Goal: Task Accomplishment & Management: Manage account settings

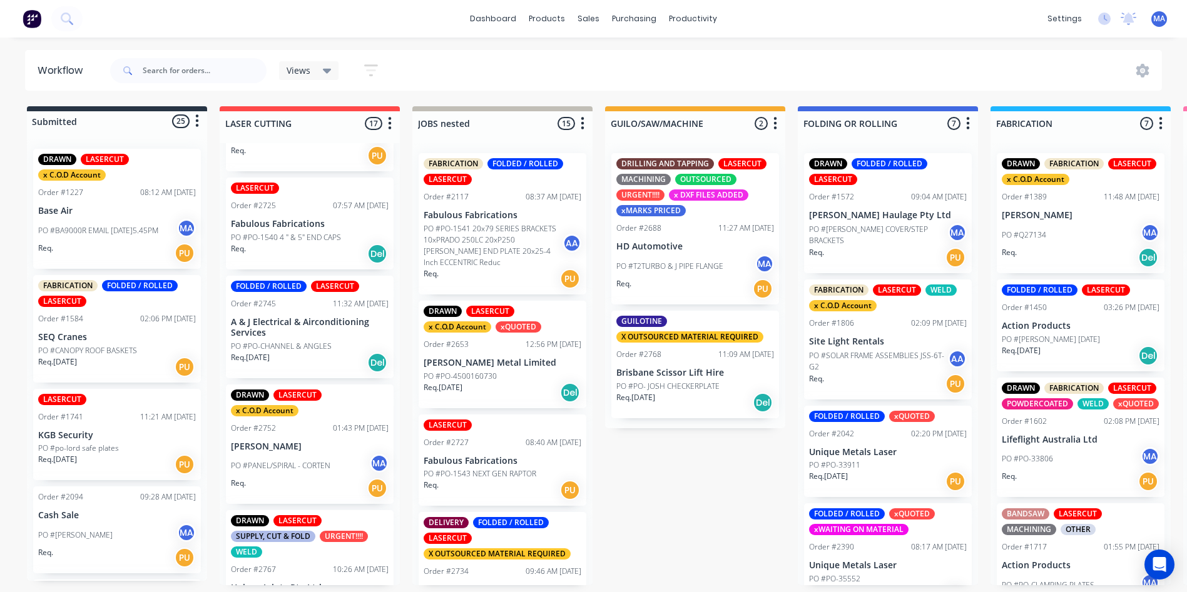
scroll to position [813, 0]
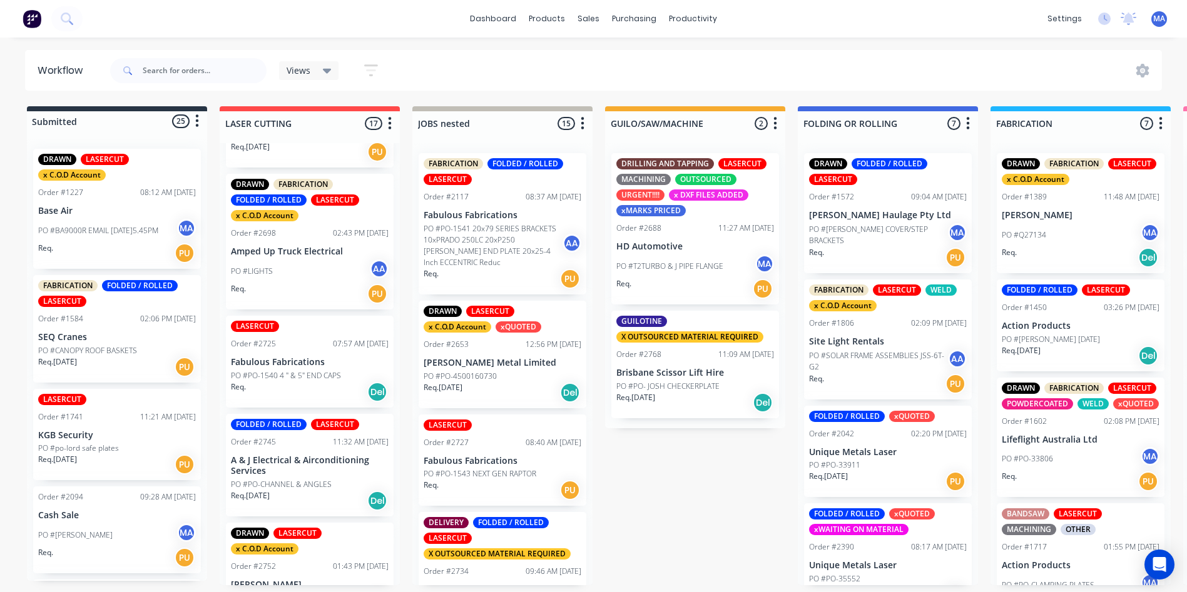
click at [297, 390] on div "Req. Del" at bounding box center [310, 392] width 158 height 21
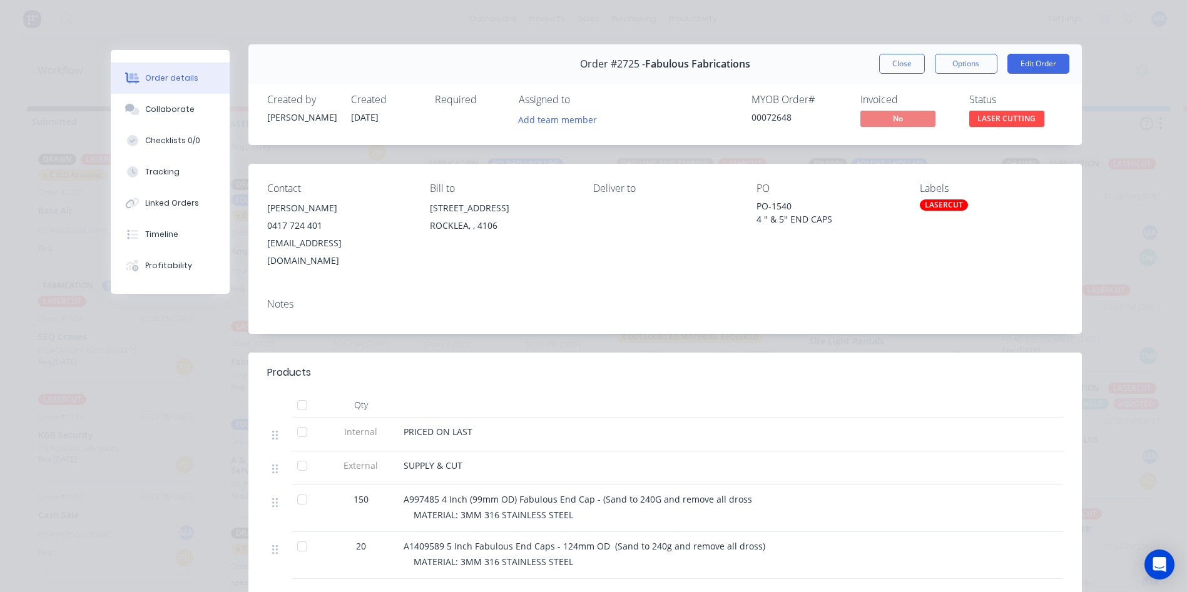
scroll to position [0, 0]
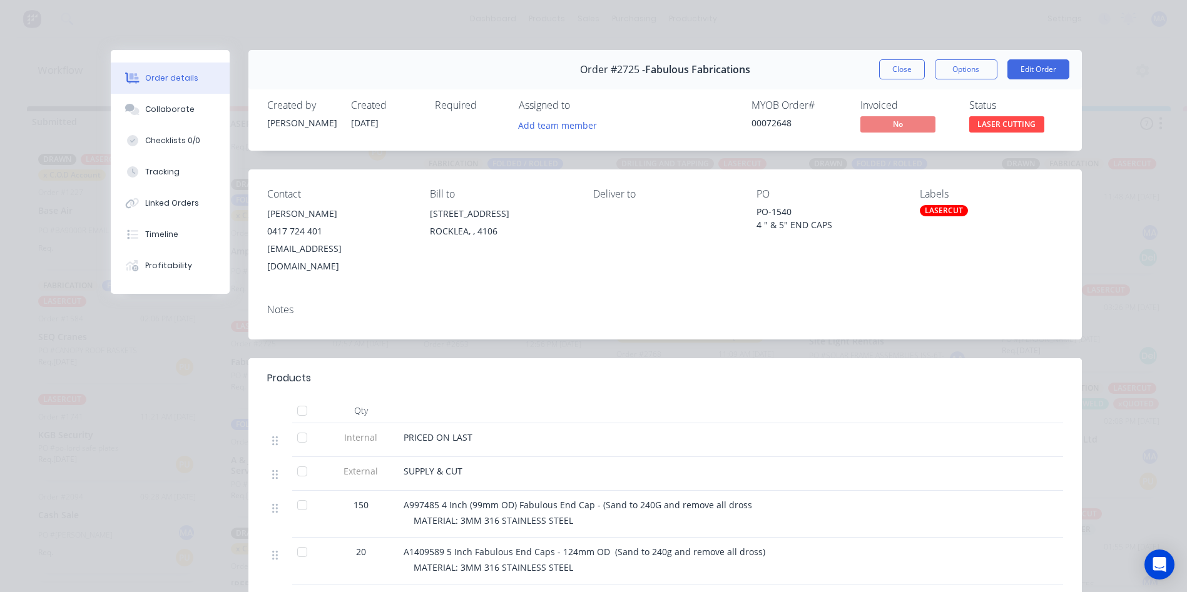
click at [903, 424] on div at bounding box center [919, 441] width 41 height 34
click at [896, 64] on button "Close" at bounding box center [902, 69] width 46 height 20
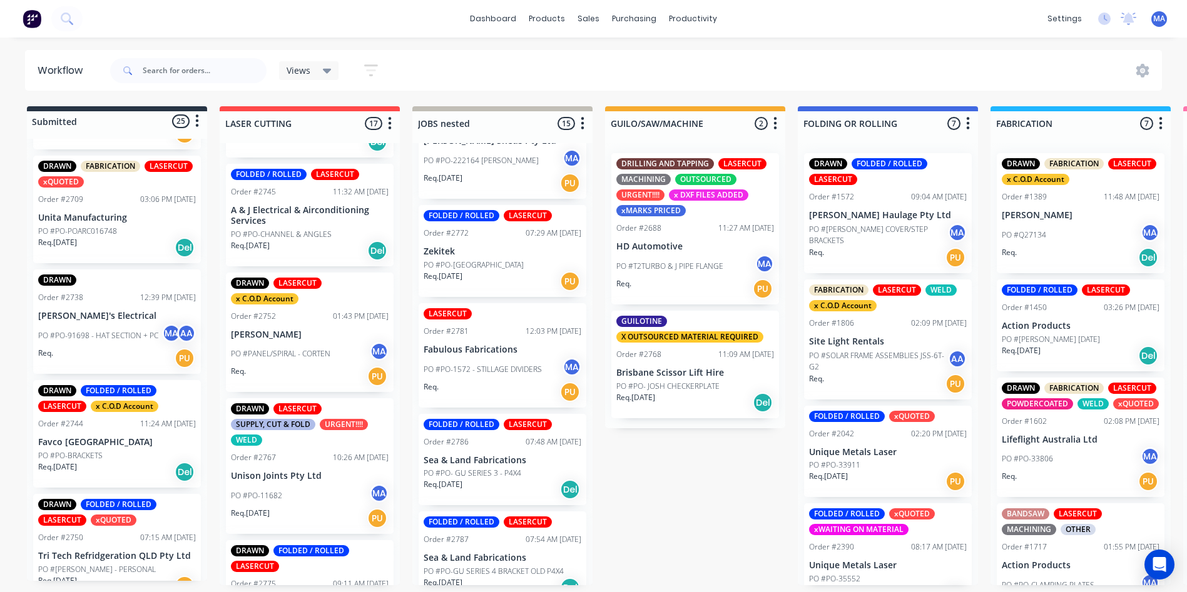
scroll to position [751, 0]
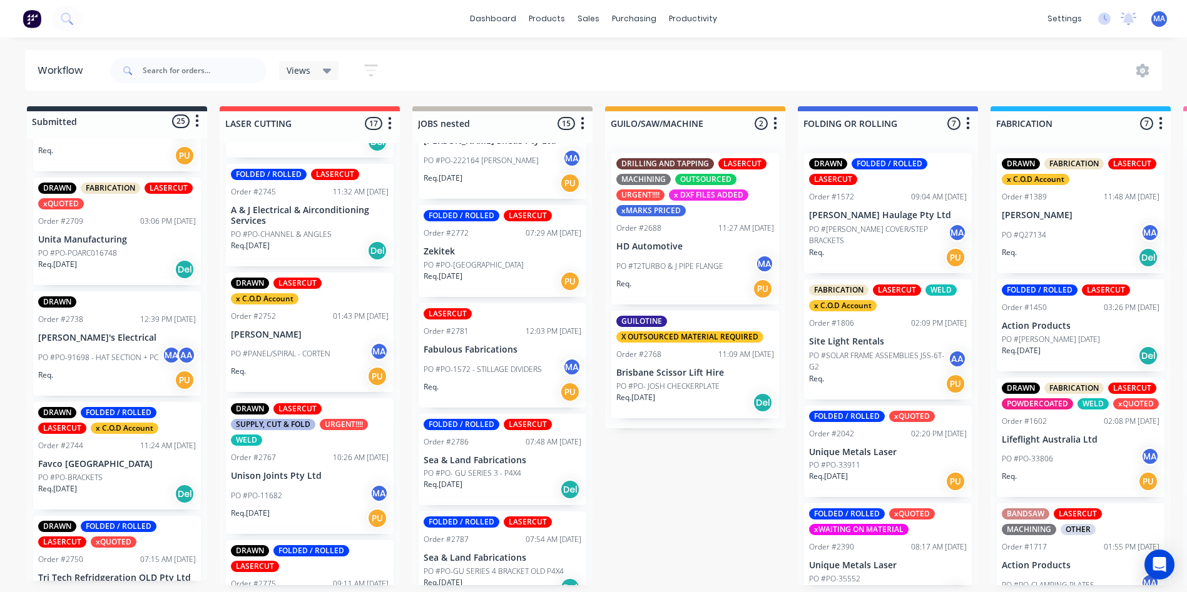
click at [106, 356] on p "PO #PO-91698 - HAT SECTION + PC" at bounding box center [98, 357] width 120 height 11
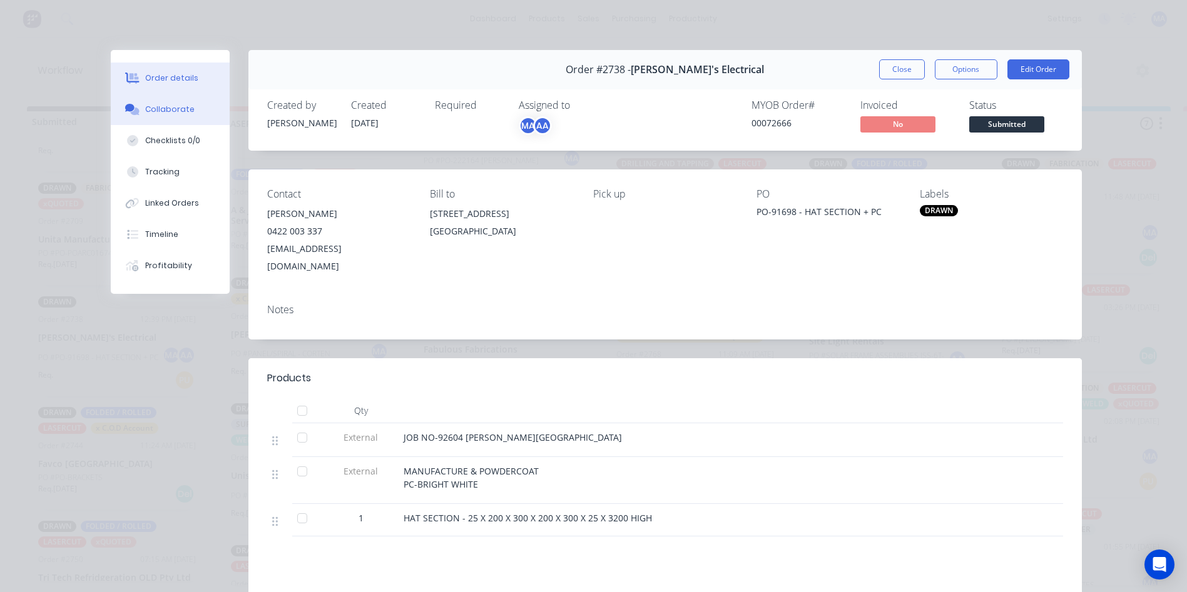
click at [173, 113] on div "Collaborate" at bounding box center [169, 109] width 49 height 11
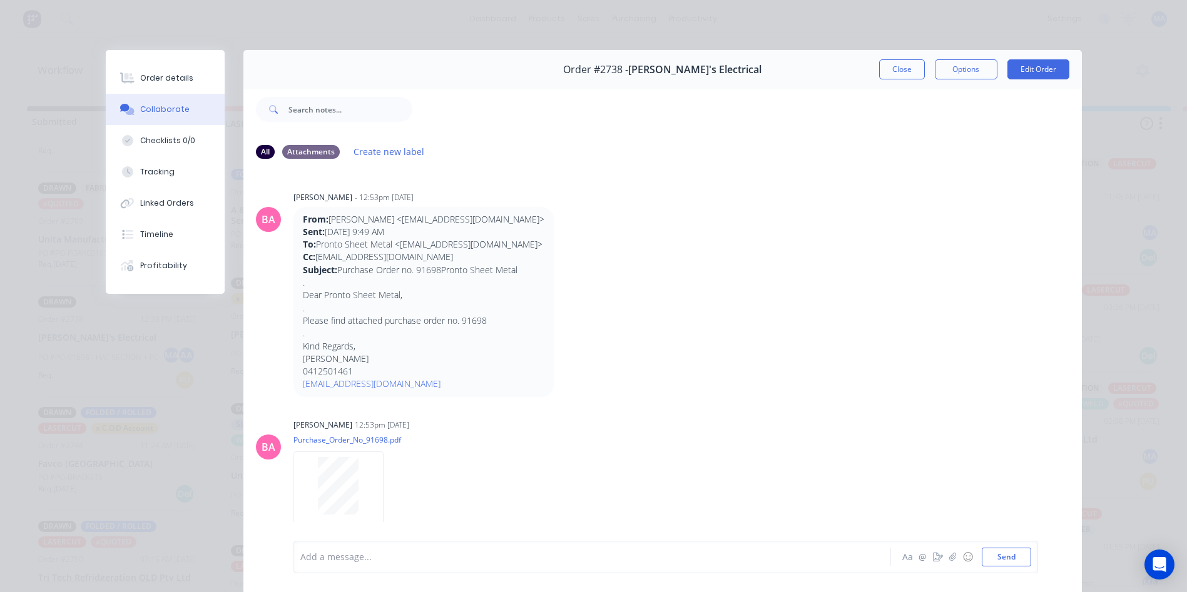
click at [910, 79] on div "Order #2738 - [PERSON_NAME]'s Electrical Close Options Edit Order" at bounding box center [662, 69] width 838 height 39
click at [881, 72] on button "Close" at bounding box center [902, 69] width 46 height 20
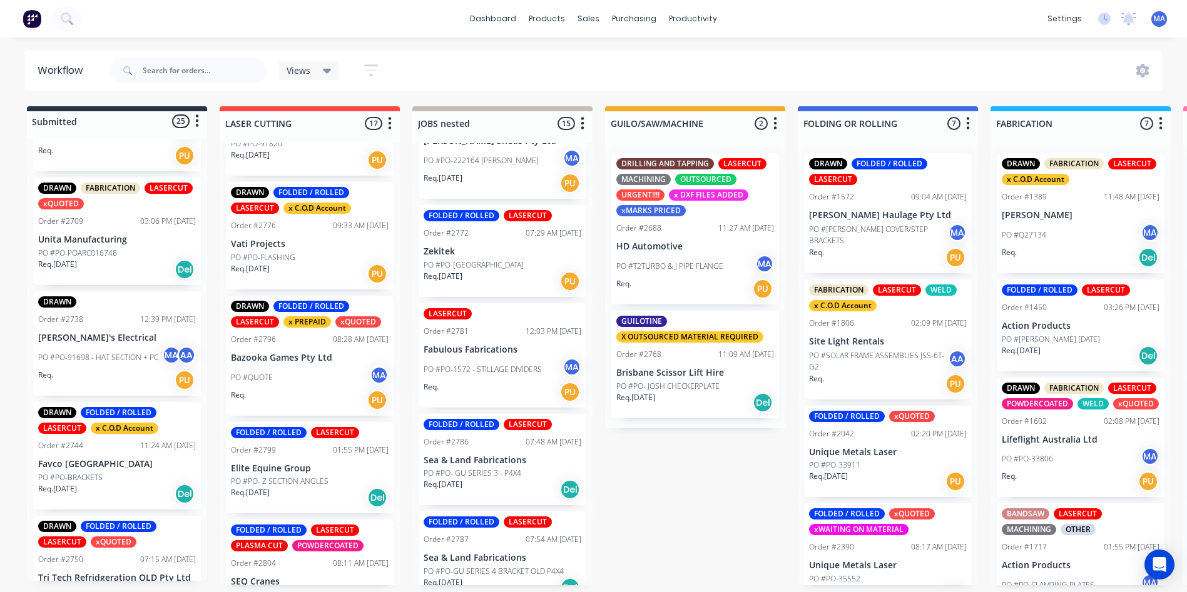
scroll to position [1568, 0]
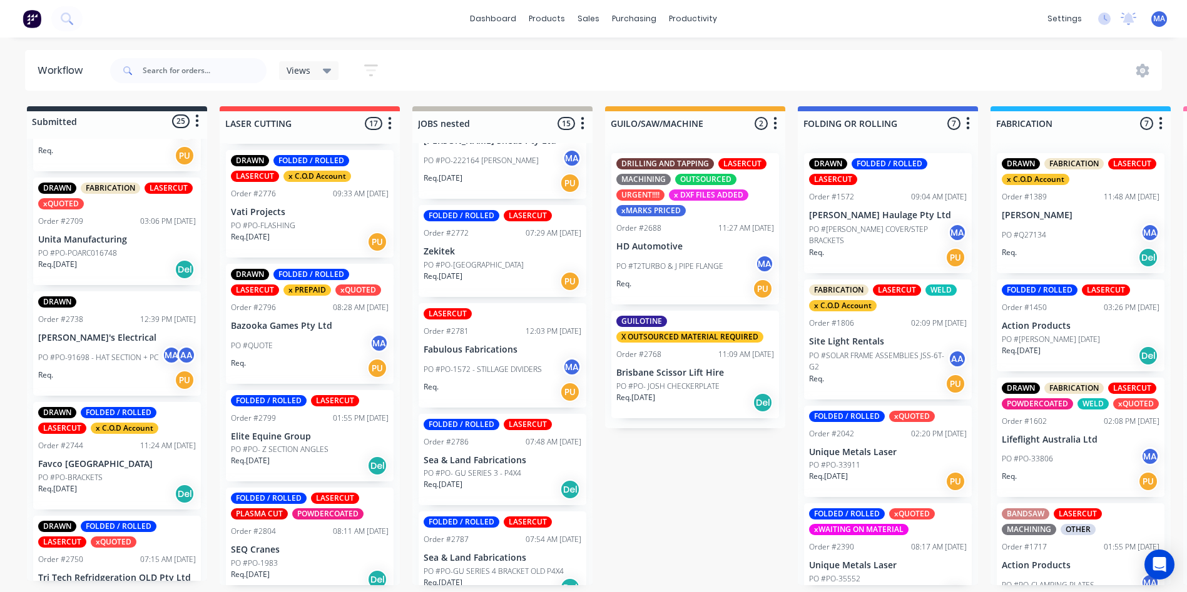
click at [283, 545] on p "SEQ Cranes" at bounding box center [310, 550] width 158 height 11
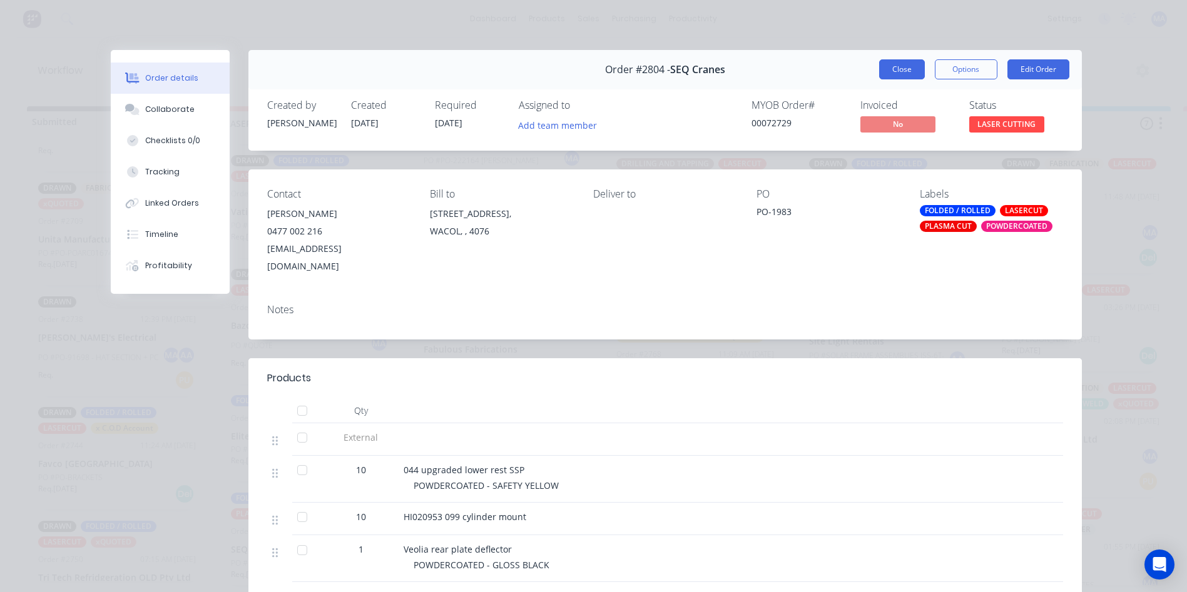
click at [879, 67] on button "Close" at bounding box center [902, 69] width 46 height 20
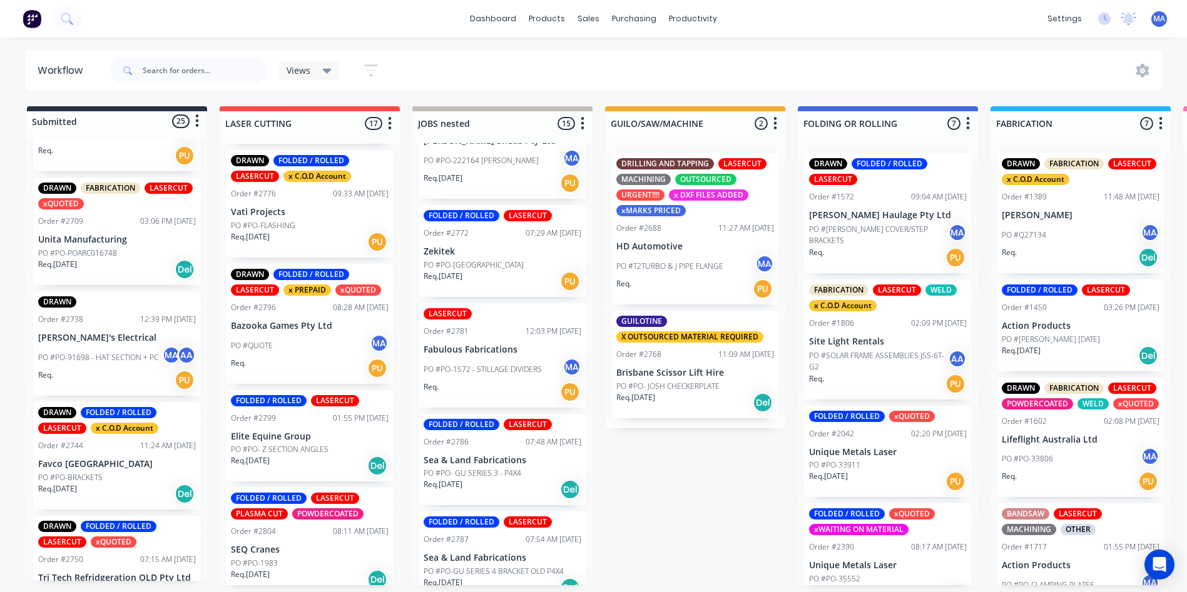
click at [338, 455] on div "Req. [DATE] Del" at bounding box center [310, 465] width 158 height 21
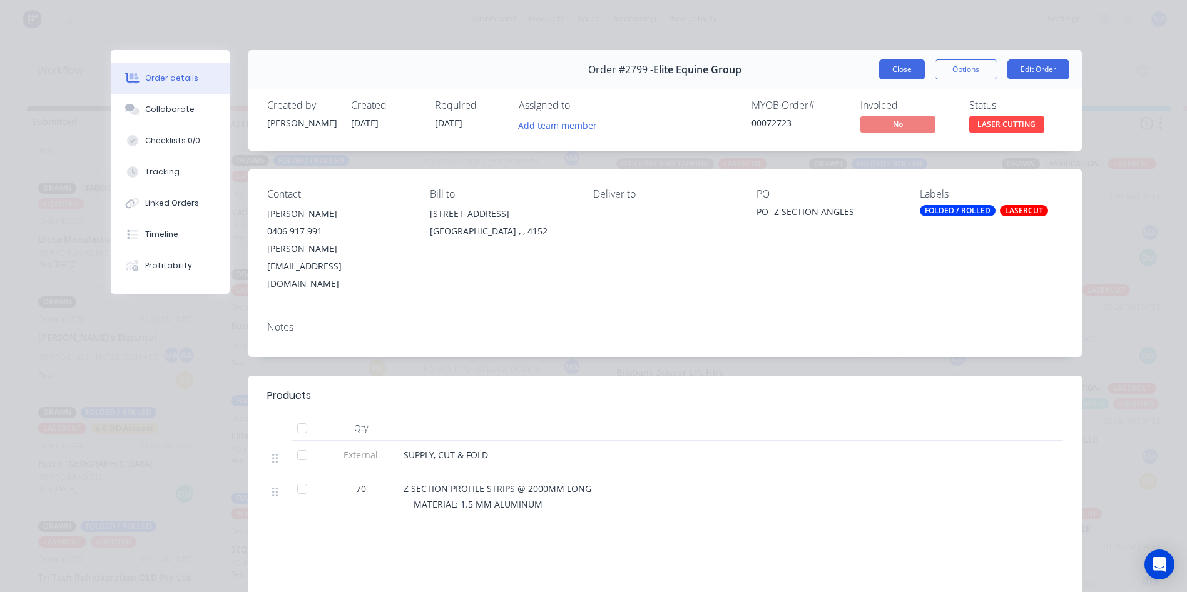
click at [907, 67] on button "Close" at bounding box center [902, 69] width 46 height 20
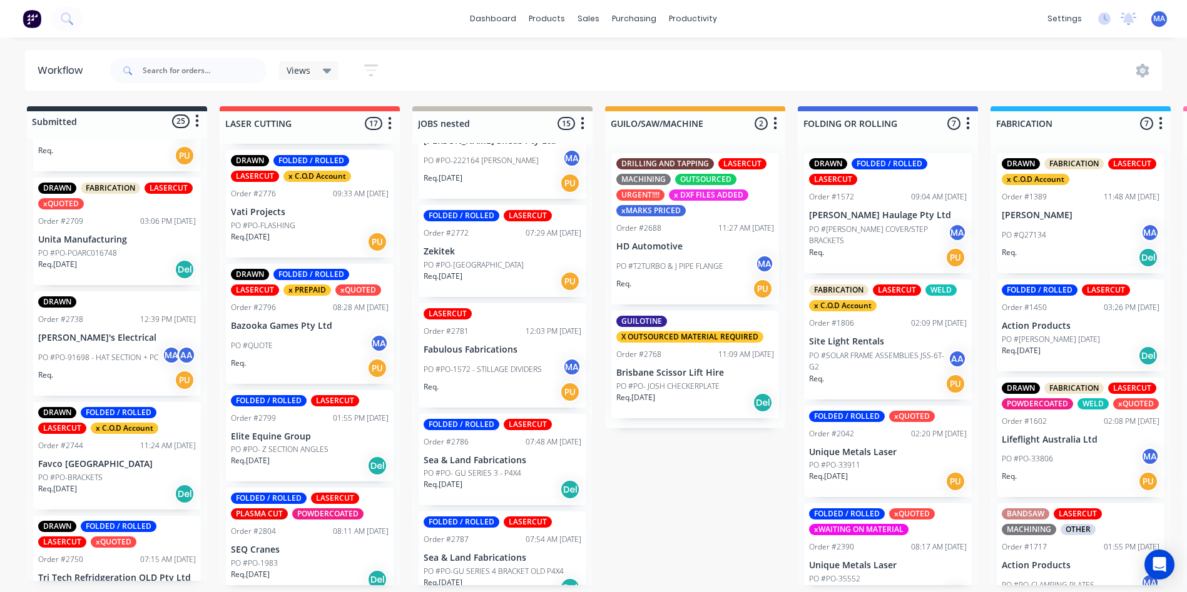
click at [333, 444] on div "PO #PO- Z SECTION ANGLES" at bounding box center [310, 449] width 158 height 11
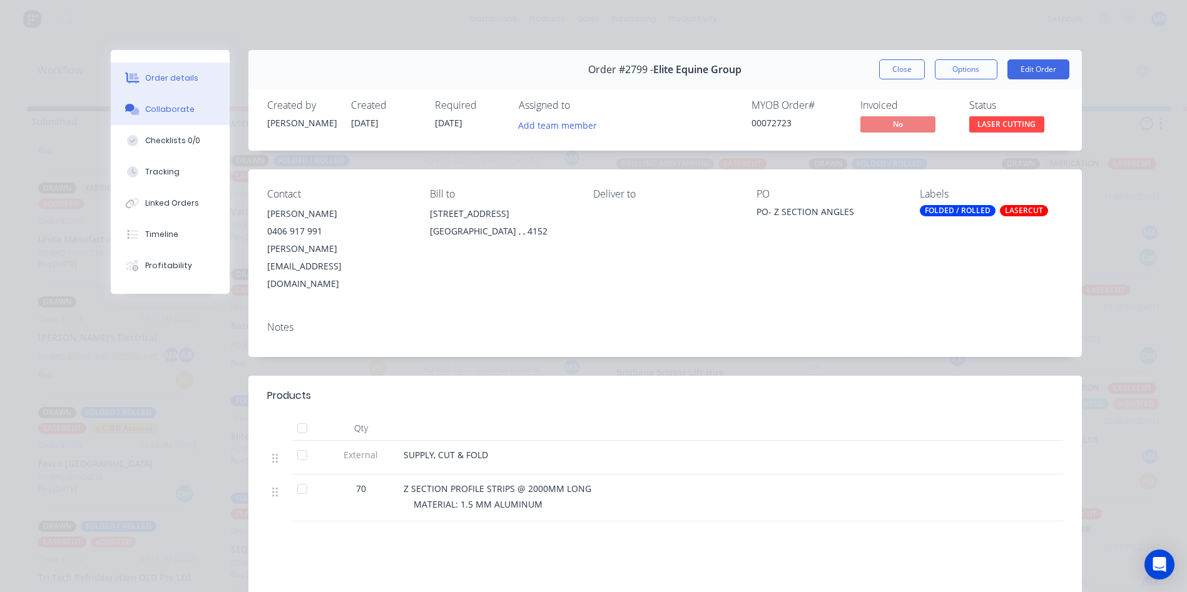
click at [196, 100] on button "Collaborate" at bounding box center [170, 109] width 119 height 31
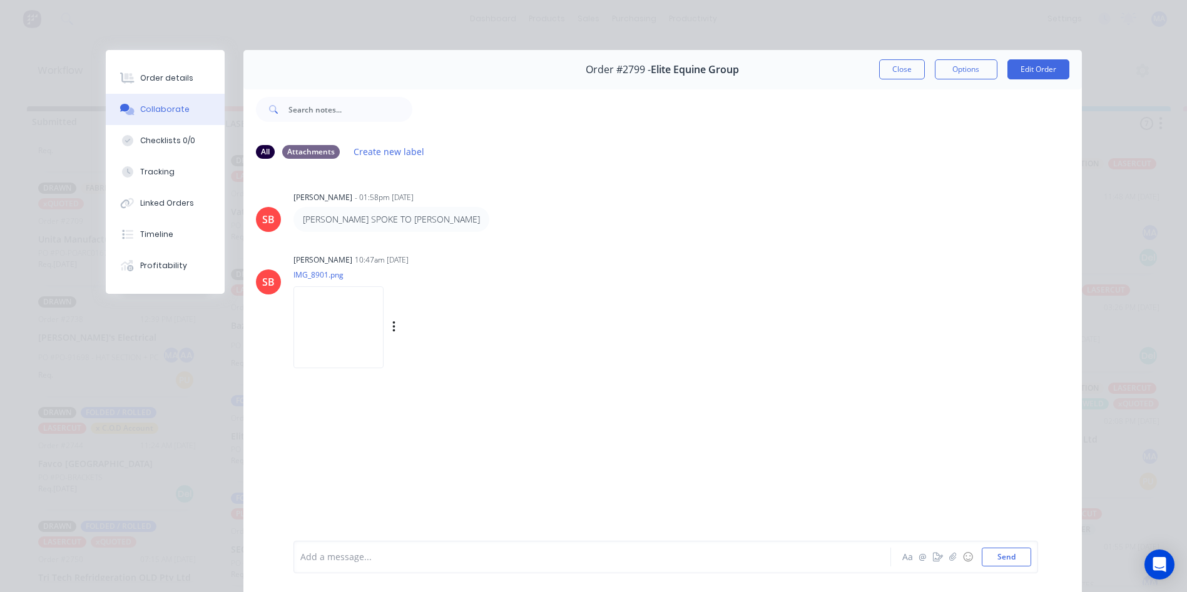
click at [360, 330] on img at bounding box center [338, 328] width 90 height 82
click at [904, 70] on button "Close" at bounding box center [902, 69] width 46 height 20
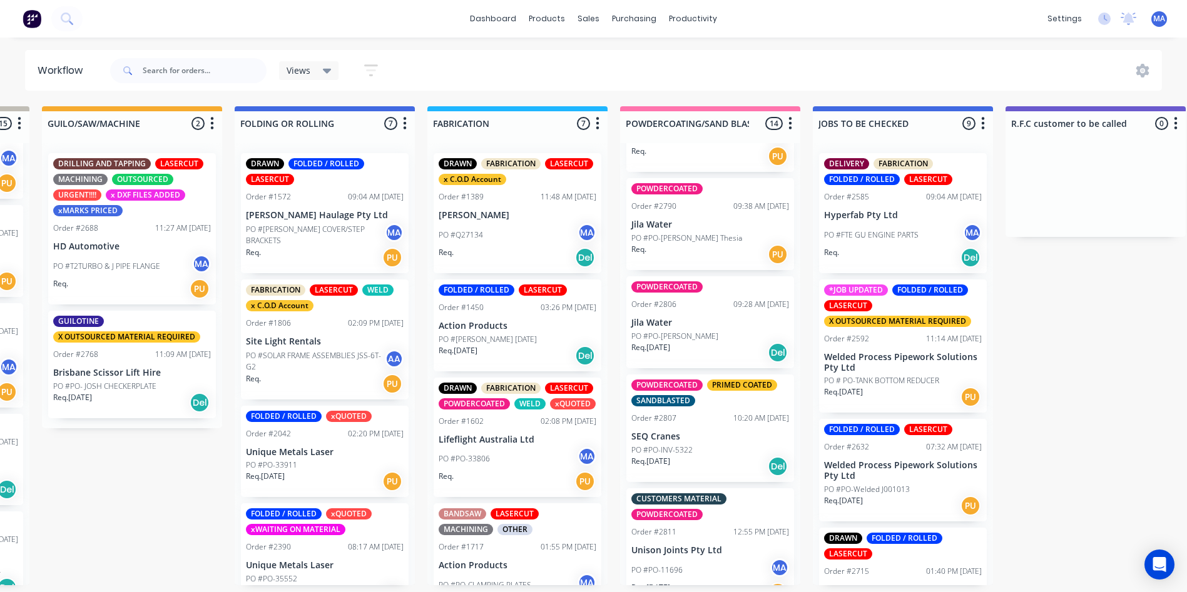
scroll to position [1164, 0]
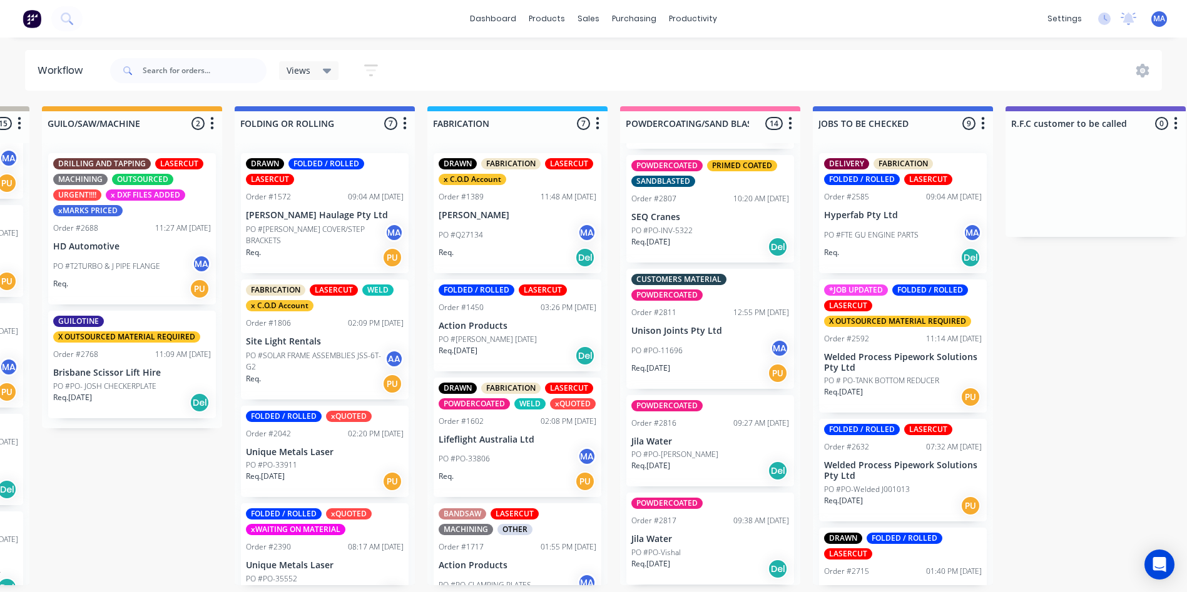
click at [710, 534] on p "Jila Water" at bounding box center [710, 539] width 158 height 11
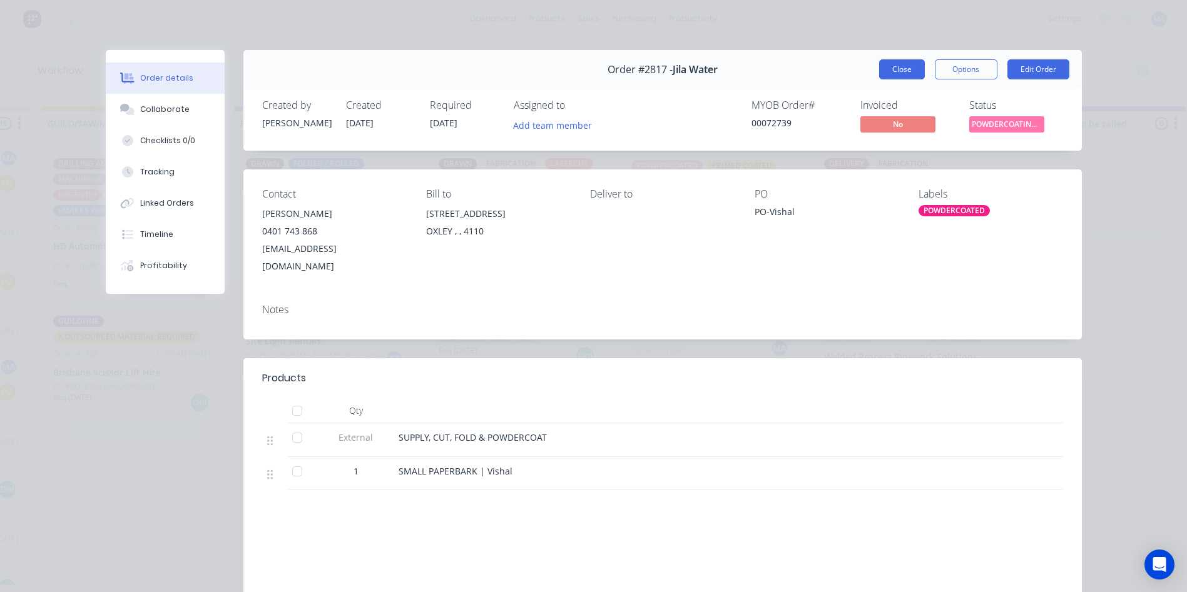
click at [884, 63] on button "Close" at bounding box center [902, 69] width 46 height 20
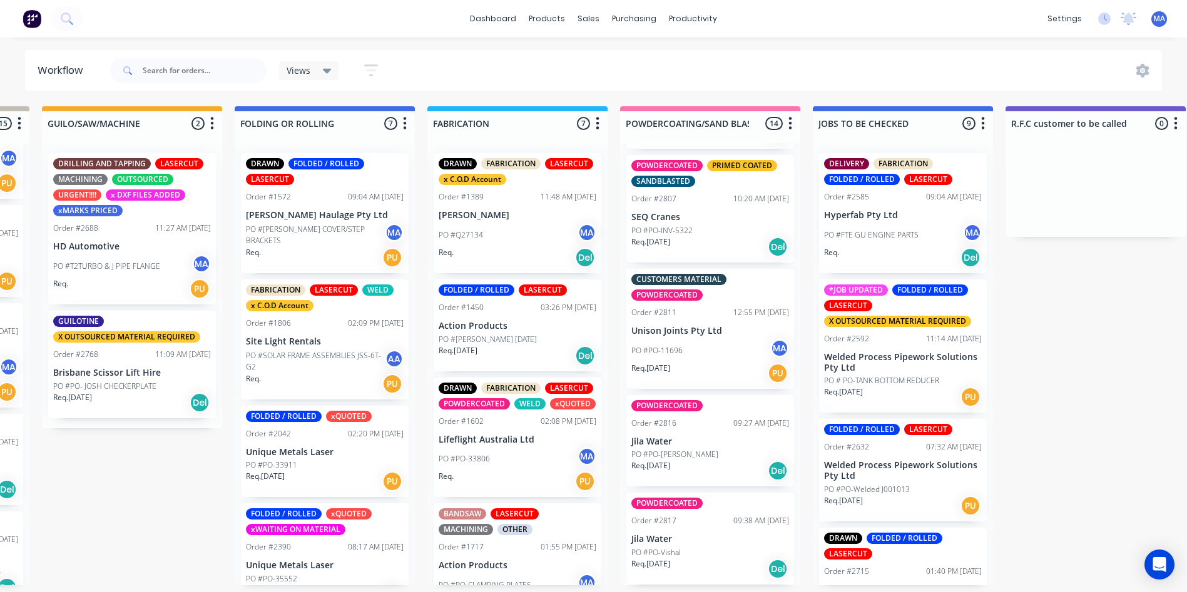
click at [693, 478] on div "Req. [DATE] Del" at bounding box center [710, 470] width 158 height 21
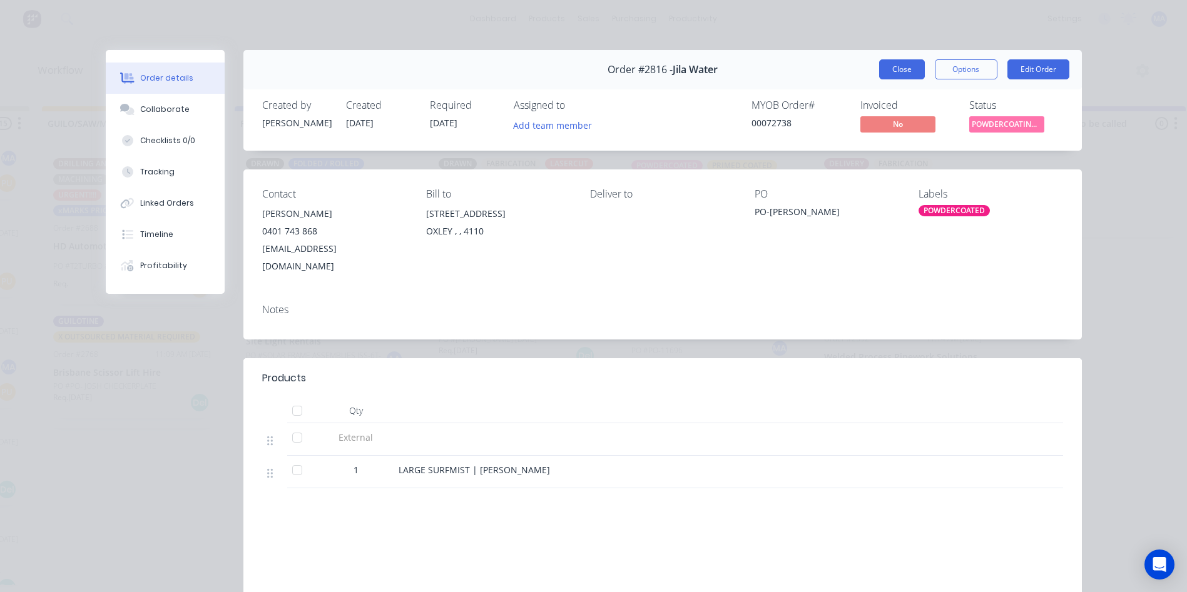
click at [885, 68] on button "Close" at bounding box center [902, 69] width 46 height 20
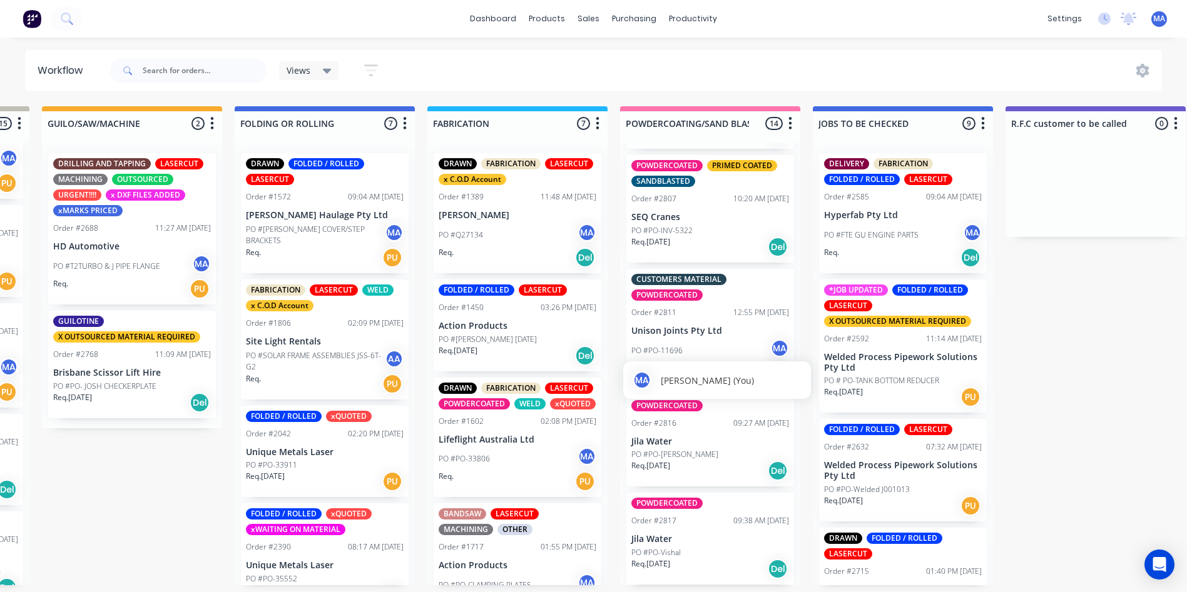
click at [684, 365] on div "MA [PERSON_NAME] (You)" at bounding box center [717, 381] width 188 height 38
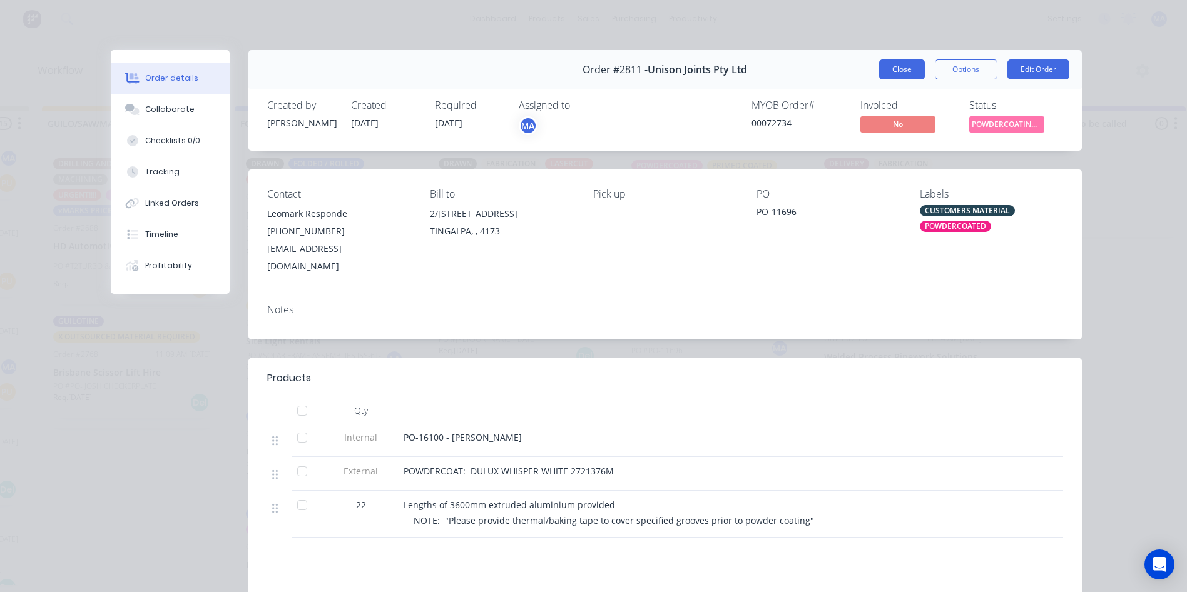
click at [910, 78] on div "Order #2811 - Unison Joints Pty Ltd Close Options Edit Order" at bounding box center [664, 69] width 833 height 39
click at [883, 76] on button "Close" at bounding box center [902, 69] width 46 height 20
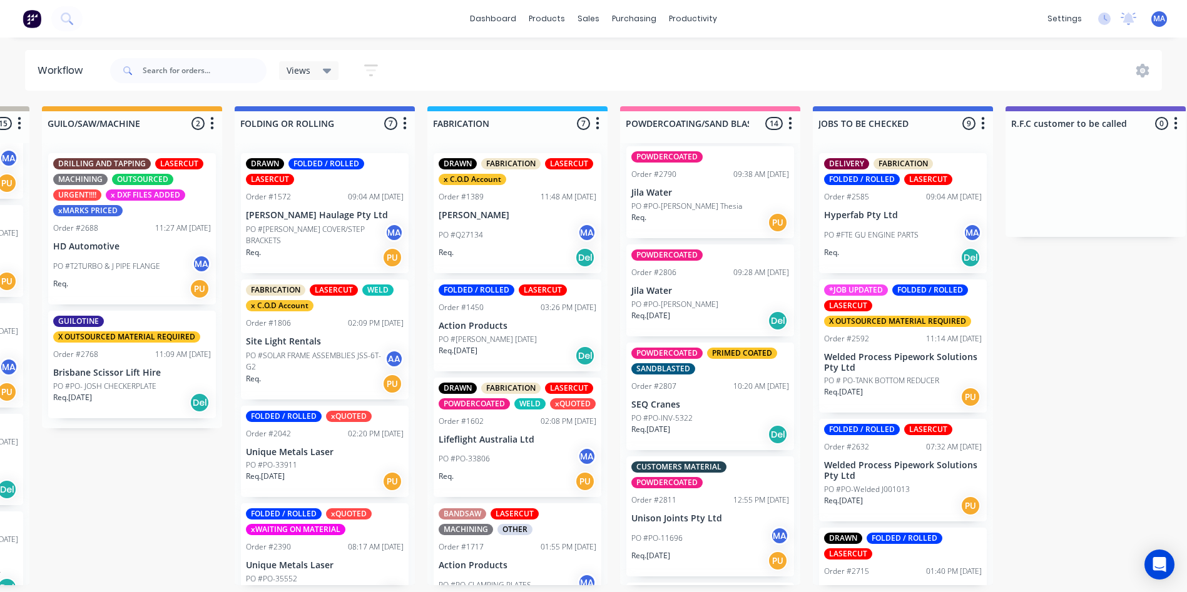
scroll to position [851, 0]
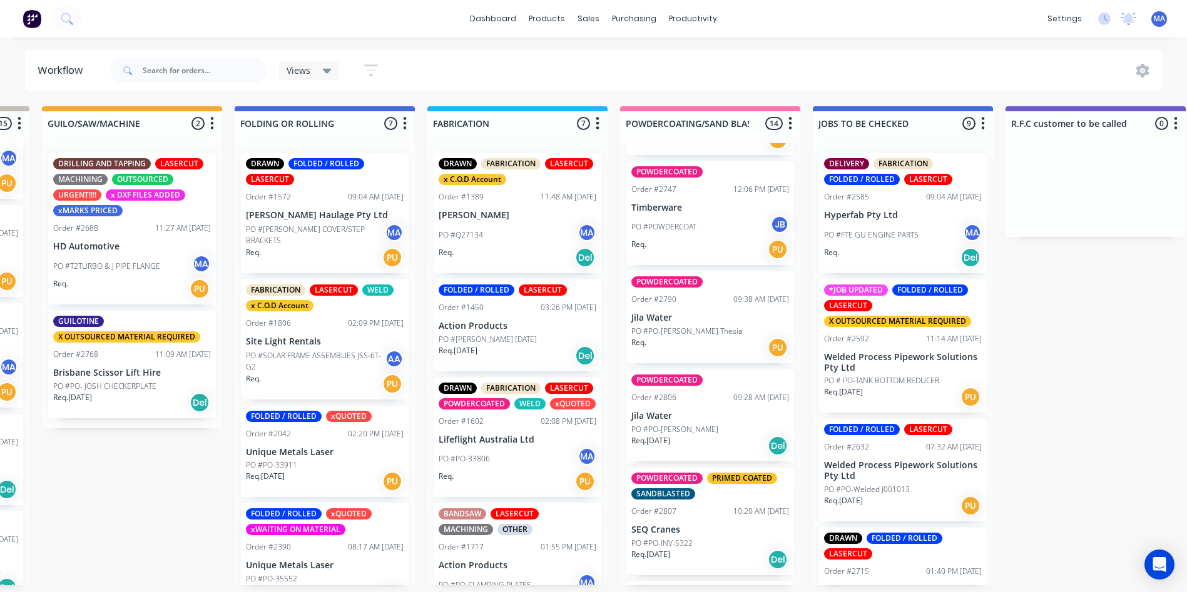
click at [724, 424] on div "PO #PO-[PERSON_NAME]" at bounding box center [710, 429] width 158 height 11
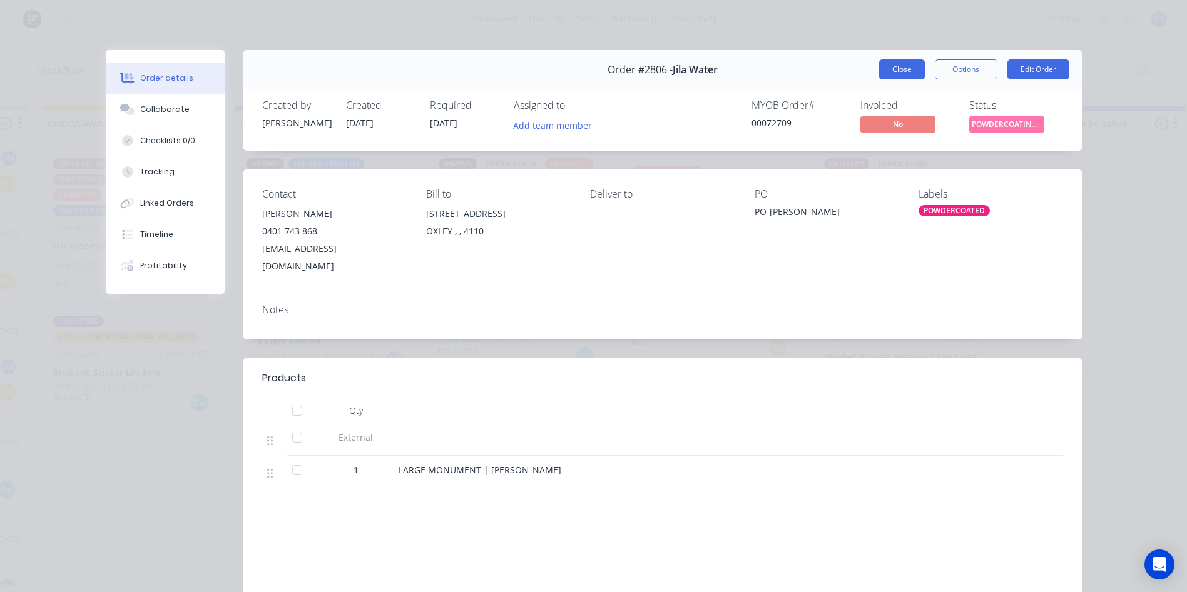
click at [907, 73] on button "Close" at bounding box center [902, 69] width 46 height 20
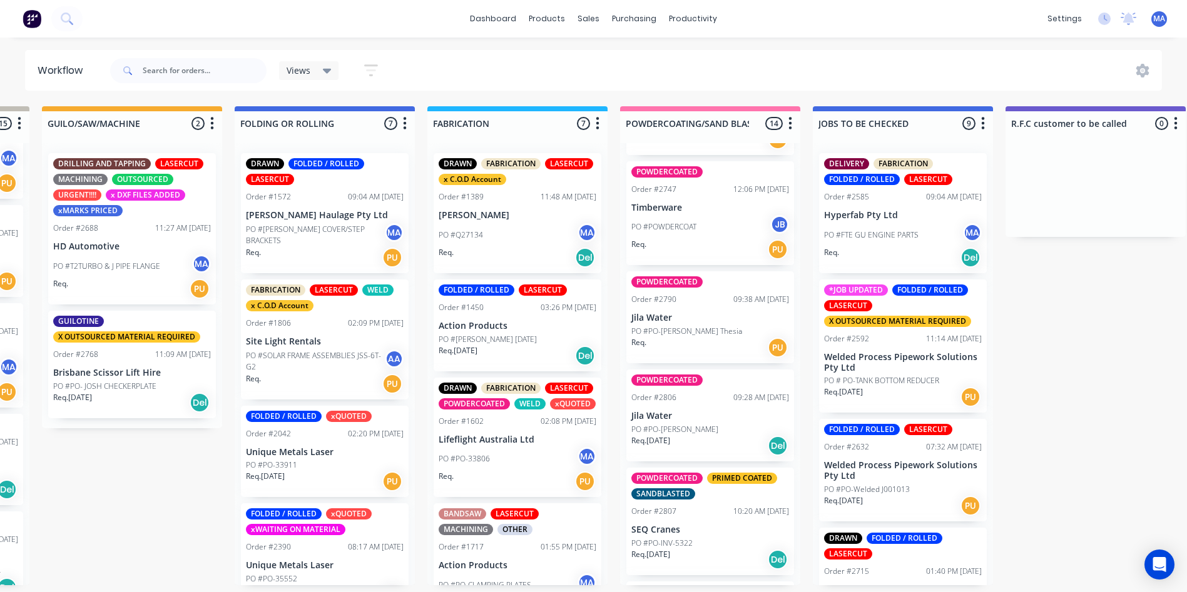
click at [691, 317] on p "Jila Water" at bounding box center [710, 318] width 158 height 11
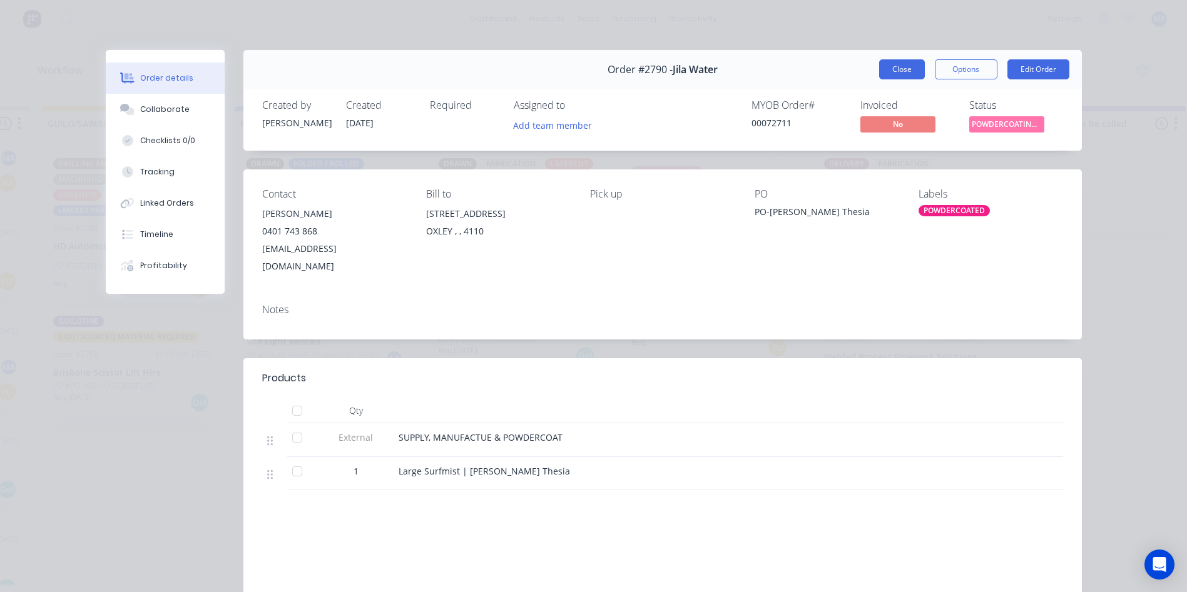
click at [896, 66] on button "Close" at bounding box center [902, 69] width 46 height 20
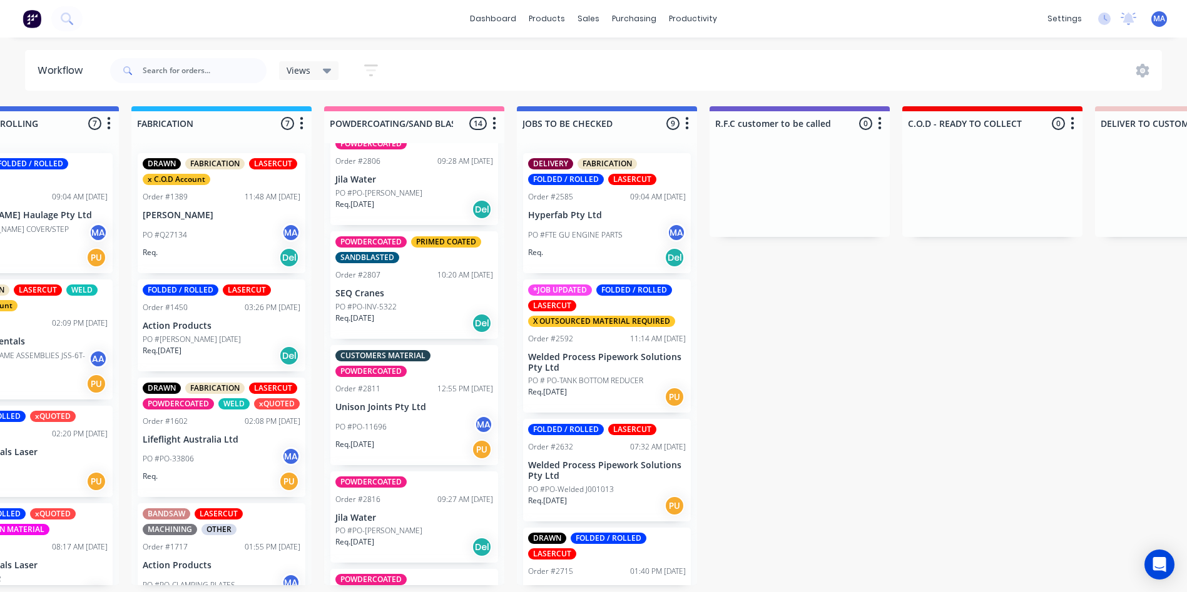
scroll to position [1164, 0]
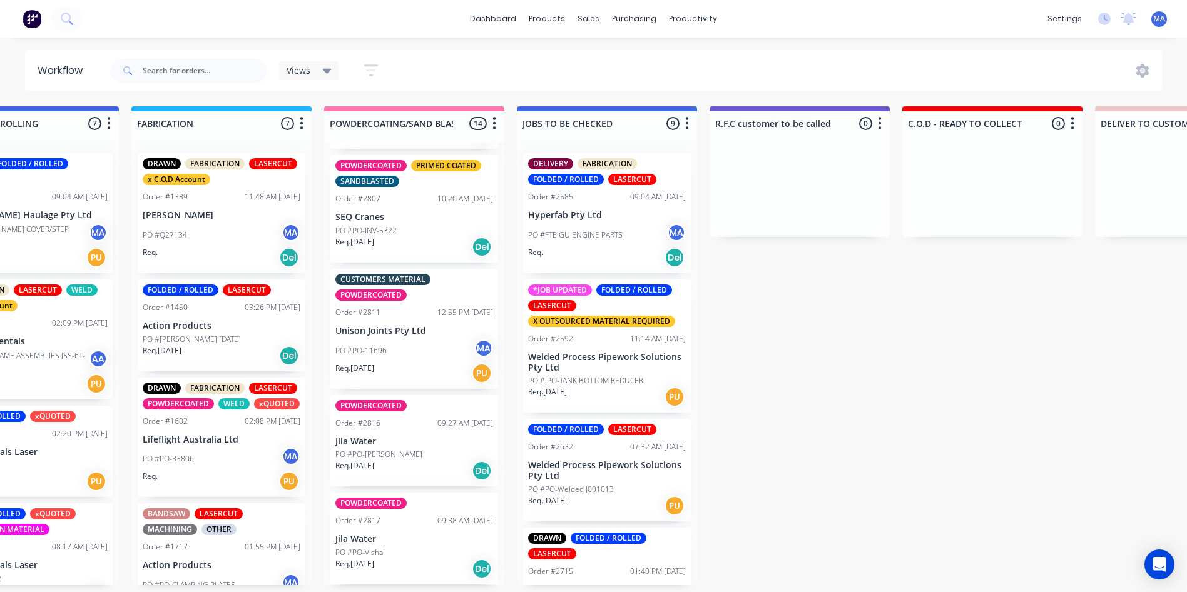
click at [420, 570] on div "Req. [DATE] Del" at bounding box center [414, 569] width 158 height 21
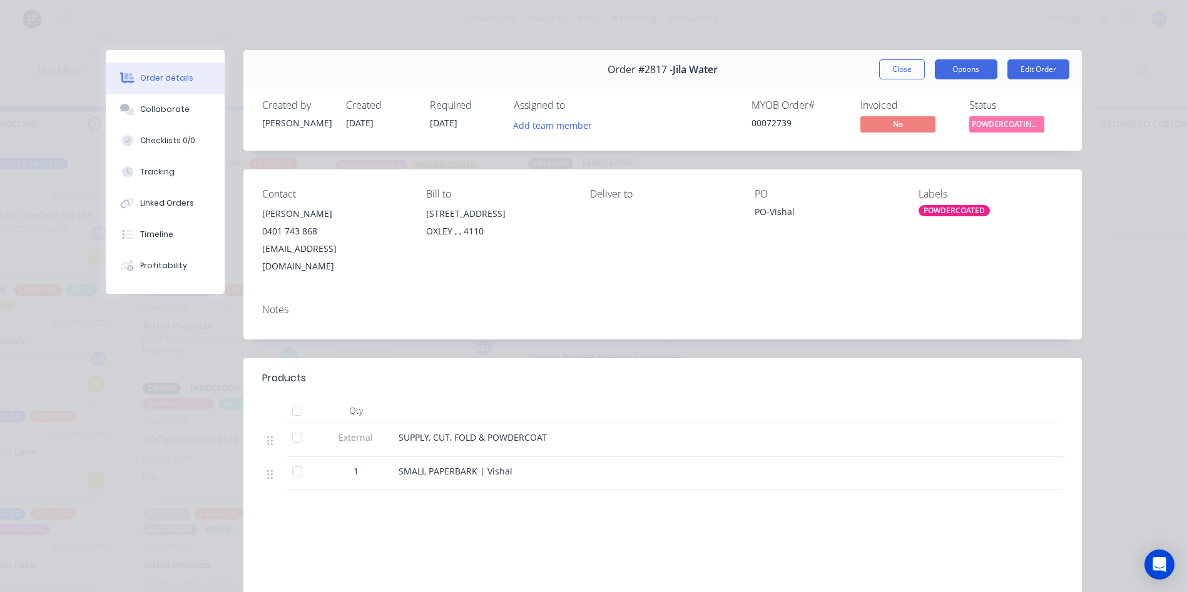
click at [935, 66] on button "Options" at bounding box center [966, 69] width 63 height 20
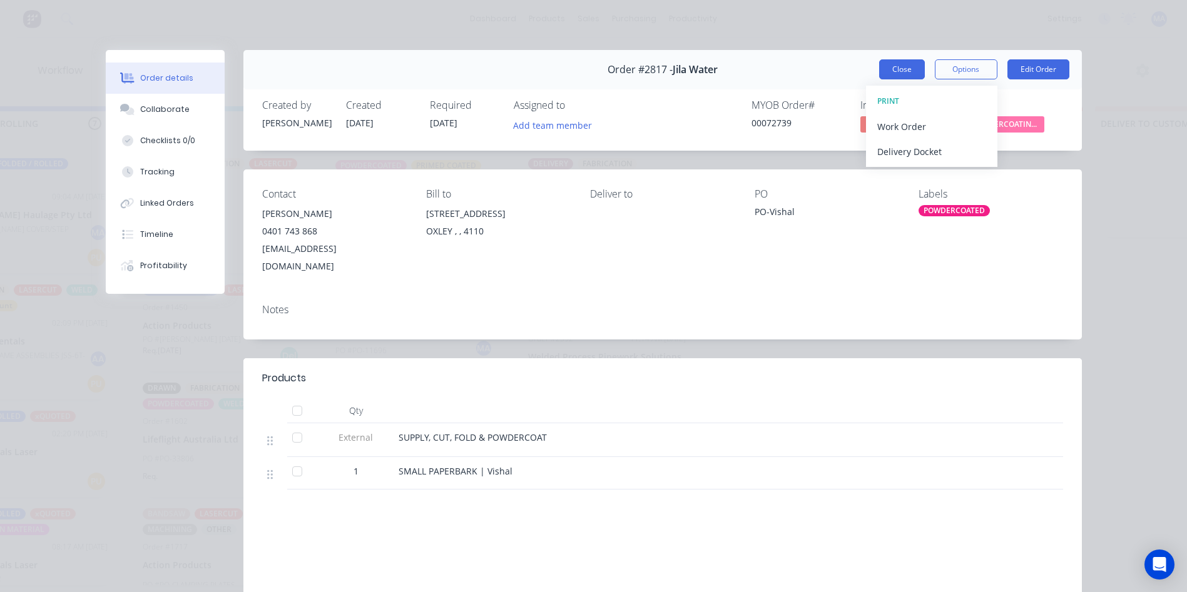
click at [913, 67] on button "Close" at bounding box center [902, 69] width 46 height 20
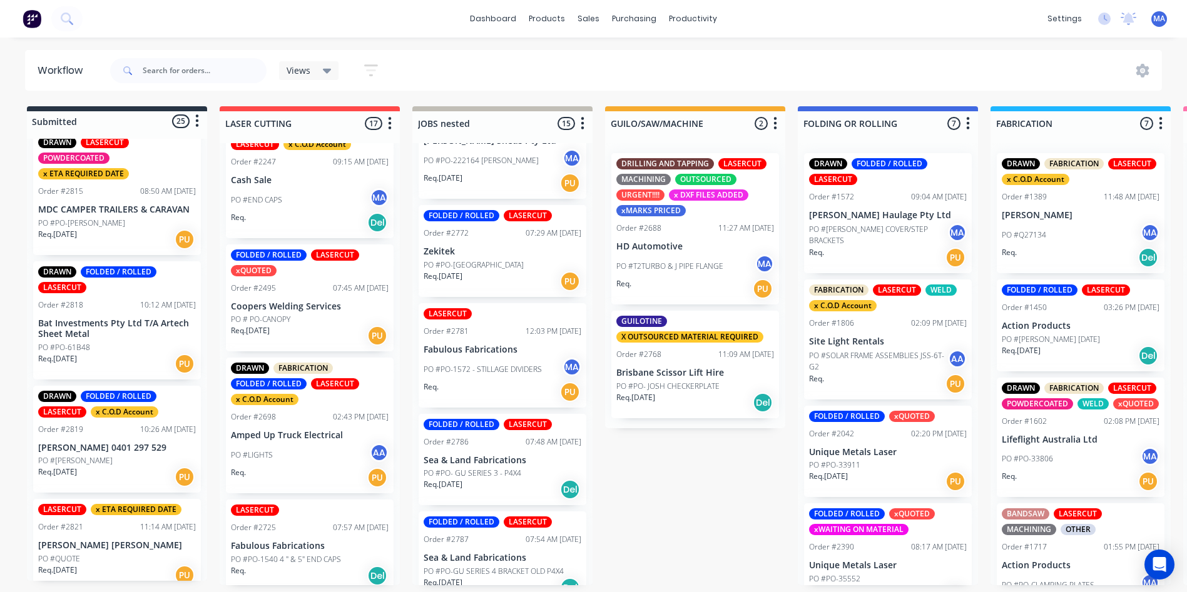
scroll to position [754, 0]
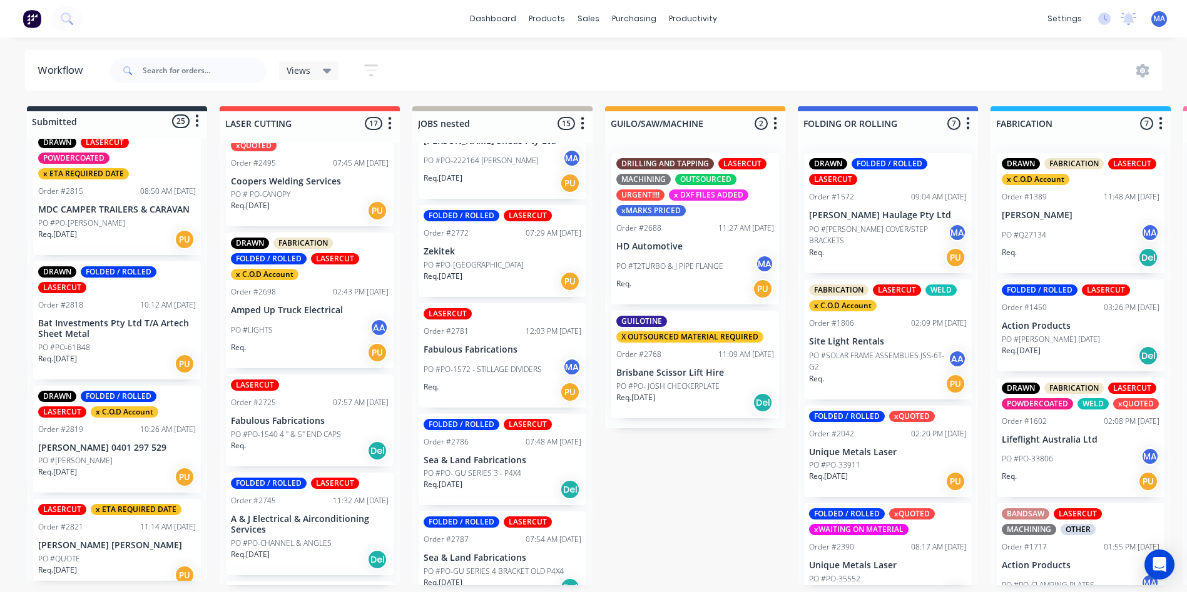
click at [293, 328] on div "PO #LIGHTS AA" at bounding box center [310, 330] width 158 height 24
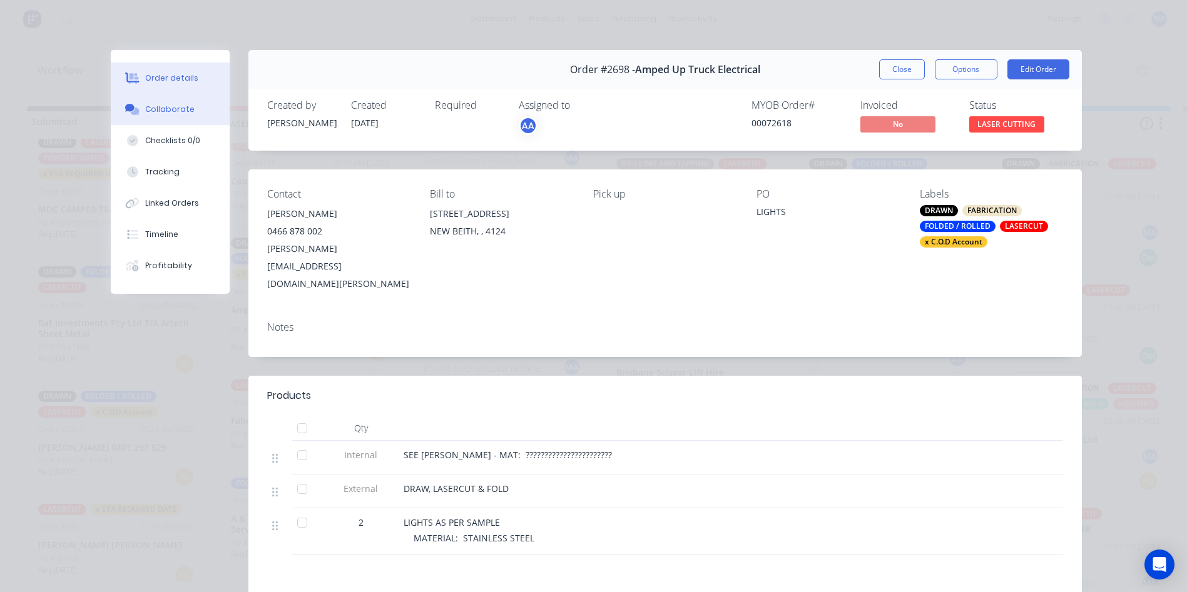
click at [185, 115] on button "Collaborate" at bounding box center [170, 109] width 119 height 31
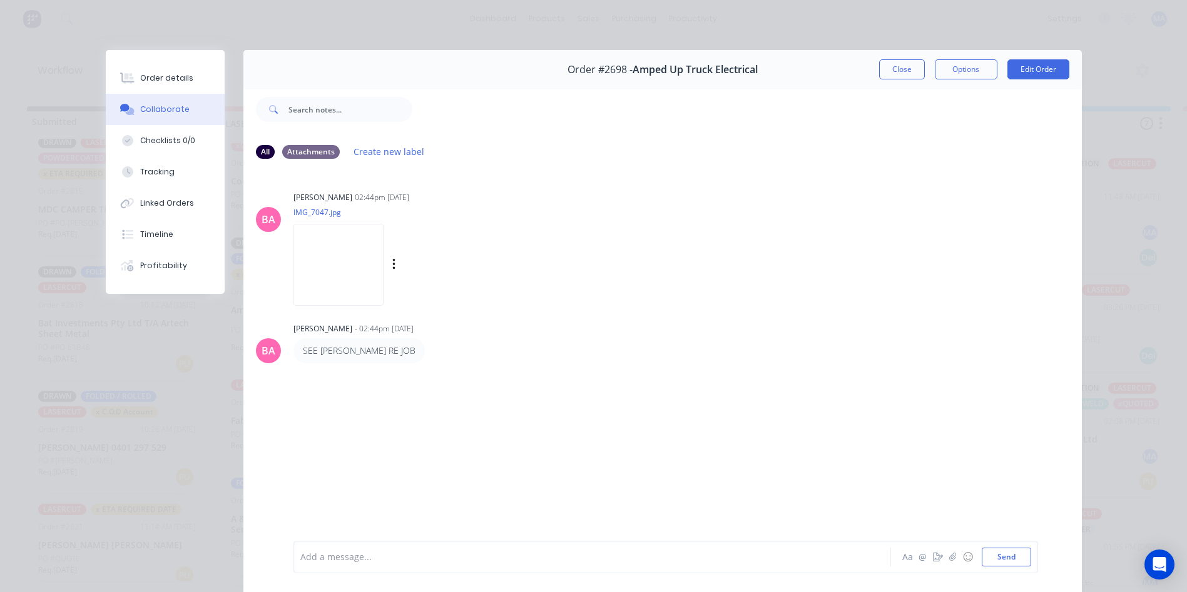
click at [323, 278] on img at bounding box center [338, 265] width 90 height 82
